Goal: Task Accomplishment & Management: Manage account settings

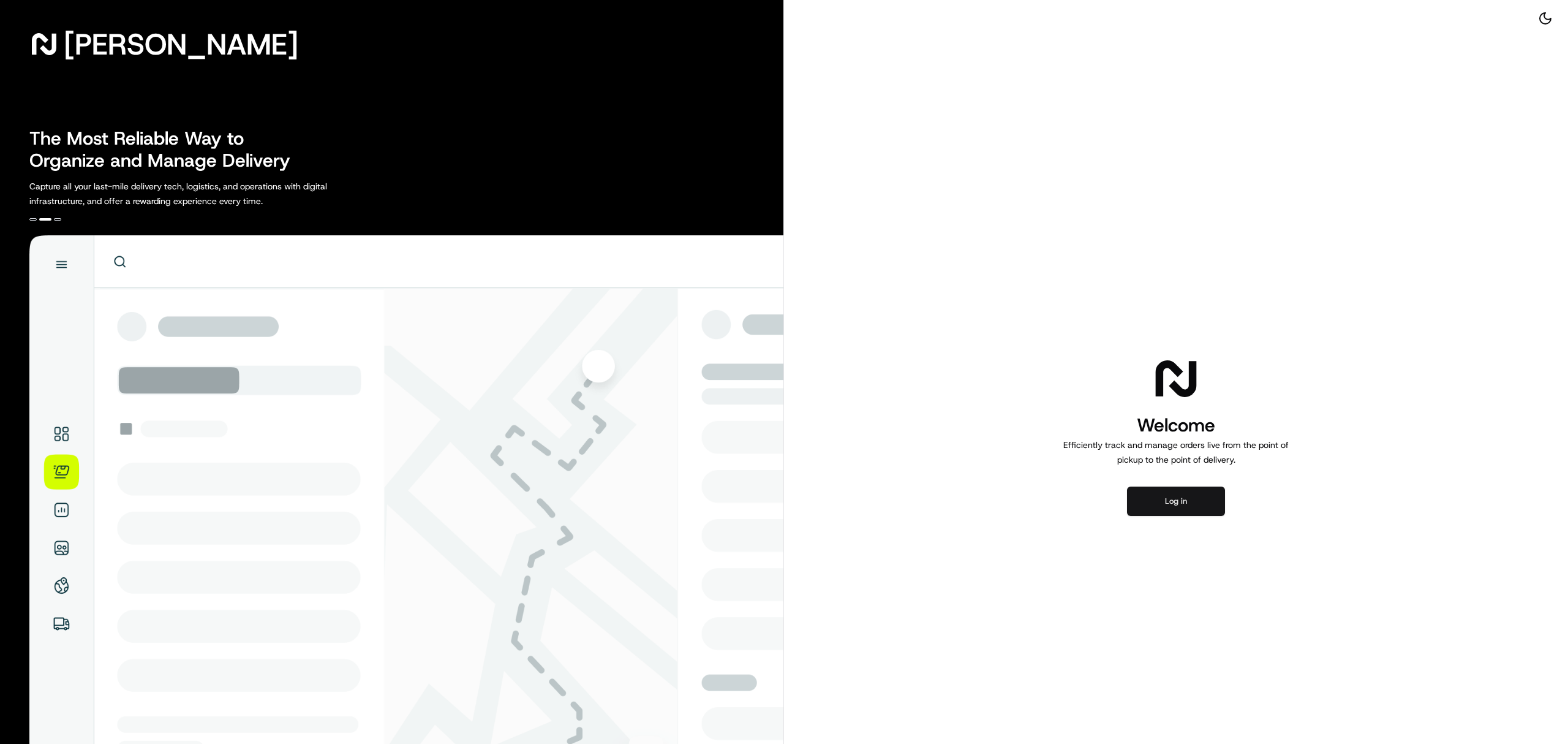
click at [1198, 501] on button "Log in" at bounding box center [1176, 501] width 98 height 29
